Goal: Transaction & Acquisition: Obtain resource

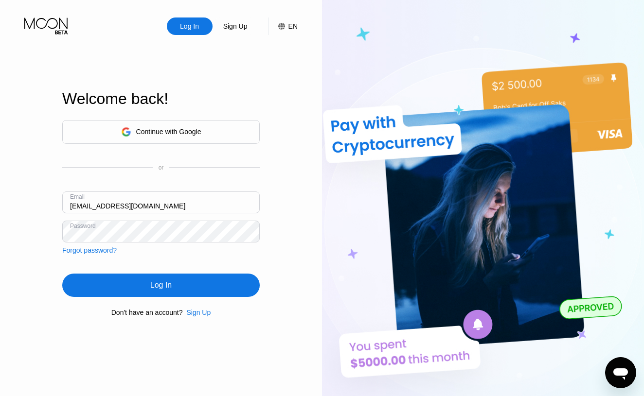
click at [160, 289] on div "Log In" at bounding box center [160, 286] width 21 height 10
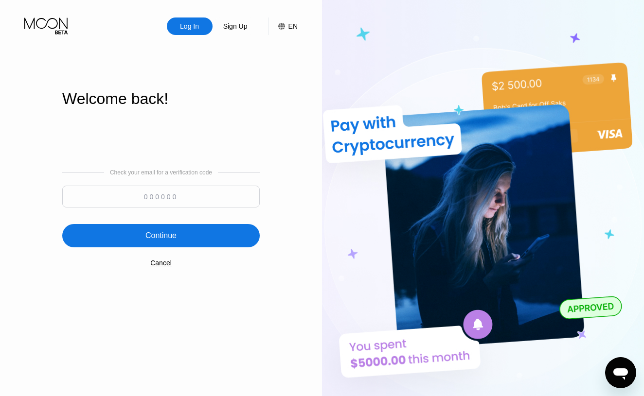
click at [146, 201] on input at bounding box center [161, 197] width 198 height 22
type input "183030"
click at [170, 236] on div "Continue" at bounding box center [160, 236] width 31 height 10
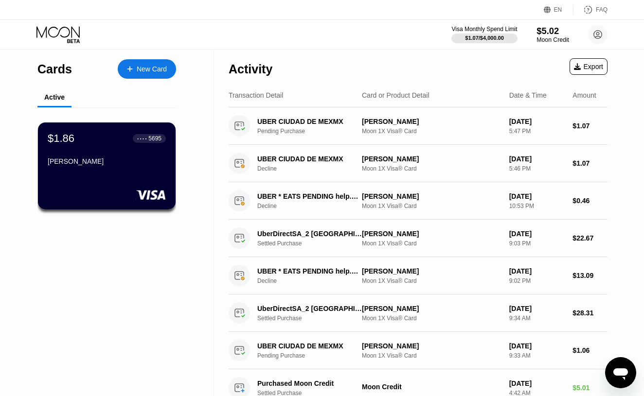
click at [539, 36] on div "$5.02" at bounding box center [553, 31] width 33 height 10
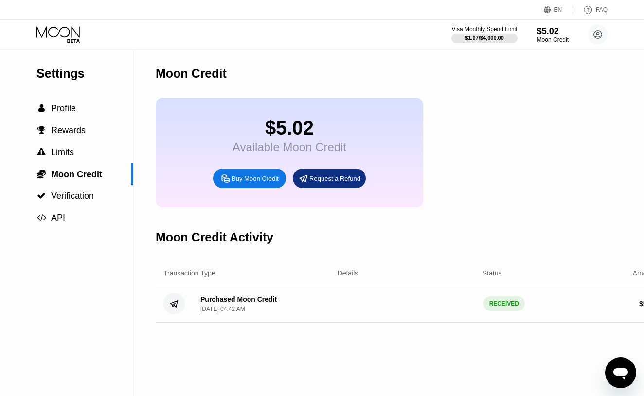
click at [351, 175] on div "Request a Refund" at bounding box center [329, 178] width 73 height 19
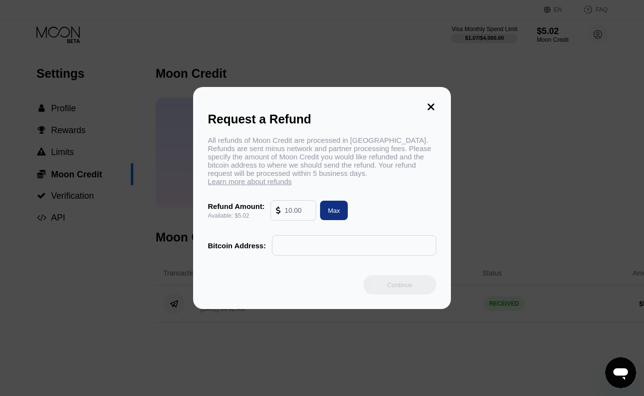
click at [310, 206] on input "text" at bounding box center [298, 210] width 26 height 19
click at [337, 209] on div "Max" at bounding box center [334, 211] width 12 height 8
type input "5.02"
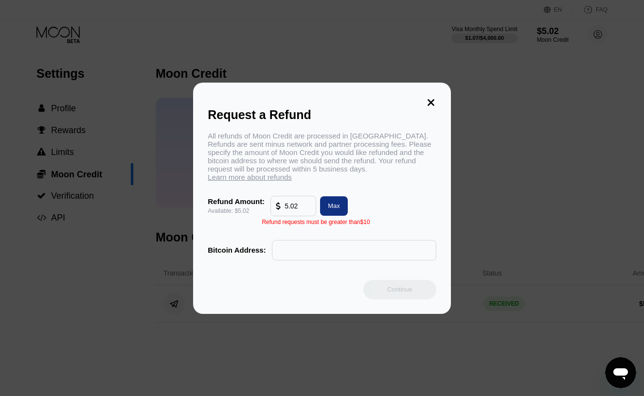
click at [425, 107] on div "Request a Refund All refunds of Moon Credit are processed in [GEOGRAPHIC_DATA].…" at bounding box center [322, 199] width 258 height 232
click at [431, 105] on icon at bounding box center [431, 102] width 7 height 7
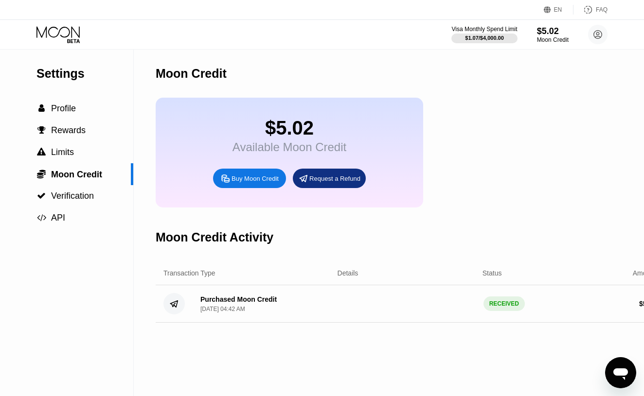
click at [249, 182] on div "Buy Moon Credit" at bounding box center [255, 179] width 47 height 8
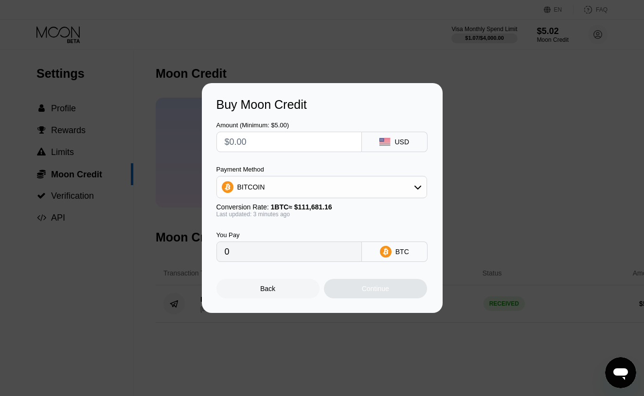
click at [462, 162] on div "Buy Moon Credit Amount (Minimum: $5.00) USD Payment Method BITCOIN Conversion R…" at bounding box center [322, 198] width 644 height 230
click at [301, 294] on div "Back" at bounding box center [267, 288] width 103 height 19
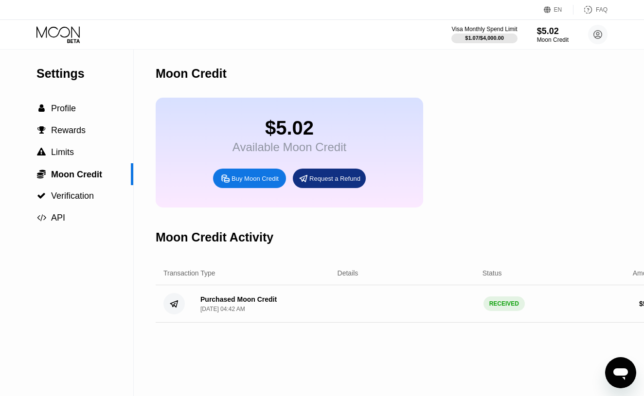
click at [58, 36] on icon at bounding box center [58, 34] width 45 height 17
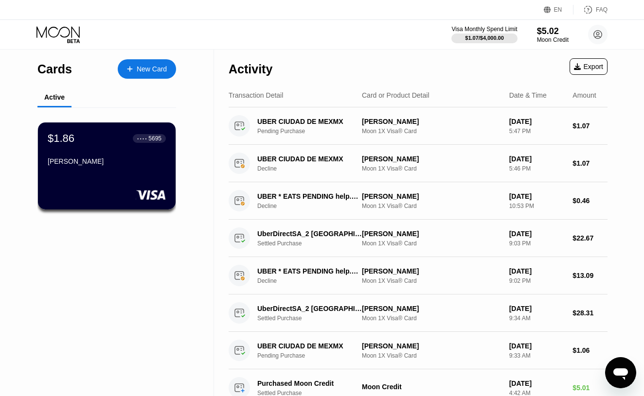
click at [58, 36] on icon at bounding box center [58, 34] width 45 height 17
